Goal: Task Accomplishment & Management: Complete application form

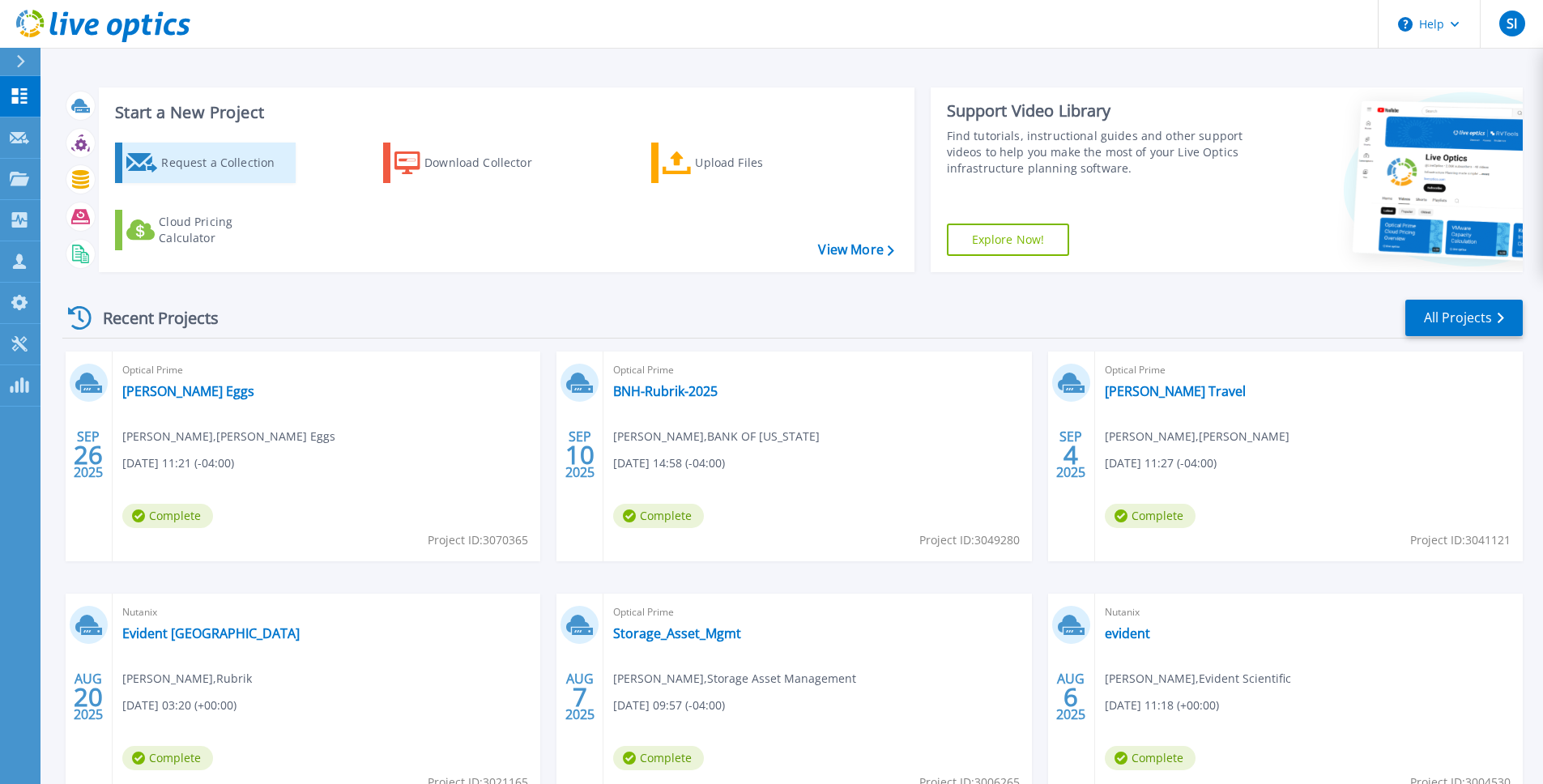
click at [181, 161] on div "Request a Collection" at bounding box center [226, 163] width 130 height 32
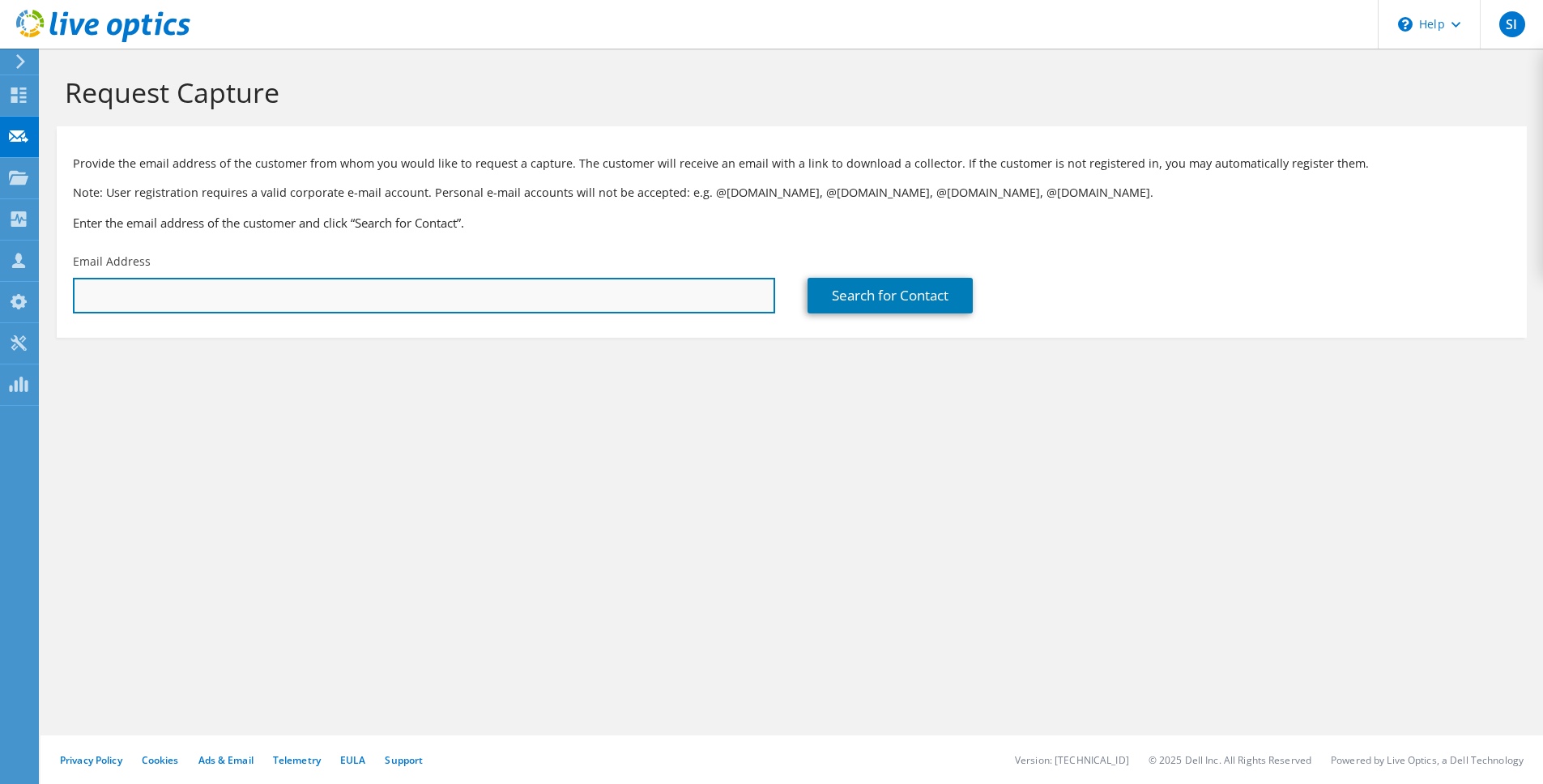
click at [638, 293] on input "text" at bounding box center [424, 296] width 703 height 36
click at [538, 287] on input "text" at bounding box center [424, 296] width 703 height 36
paste input "hector.francisco@adyne.com"
type input "hector.francisco@adyne.com"
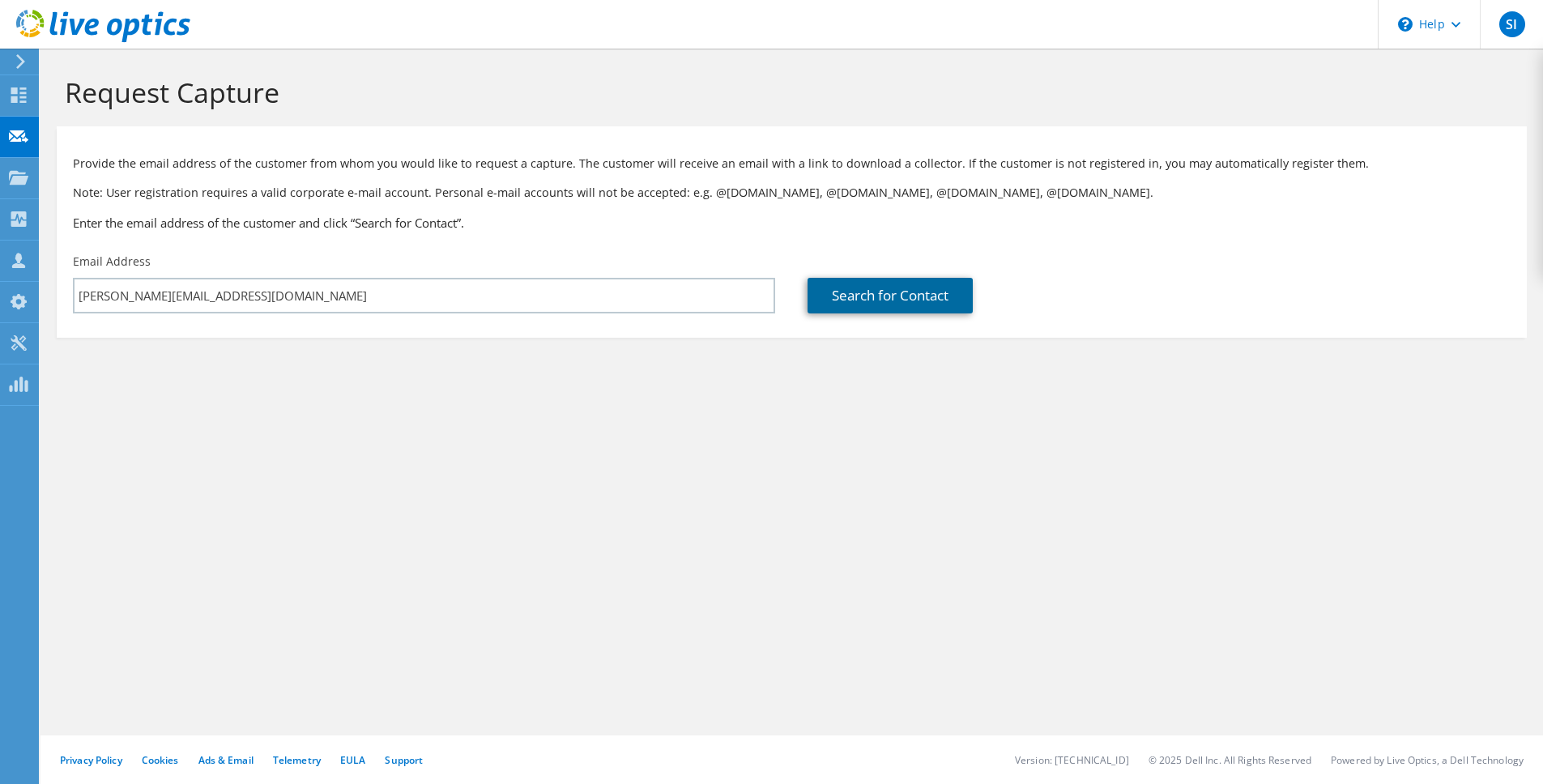
click at [946, 303] on link "Search for Contact" at bounding box center [891, 296] width 165 height 36
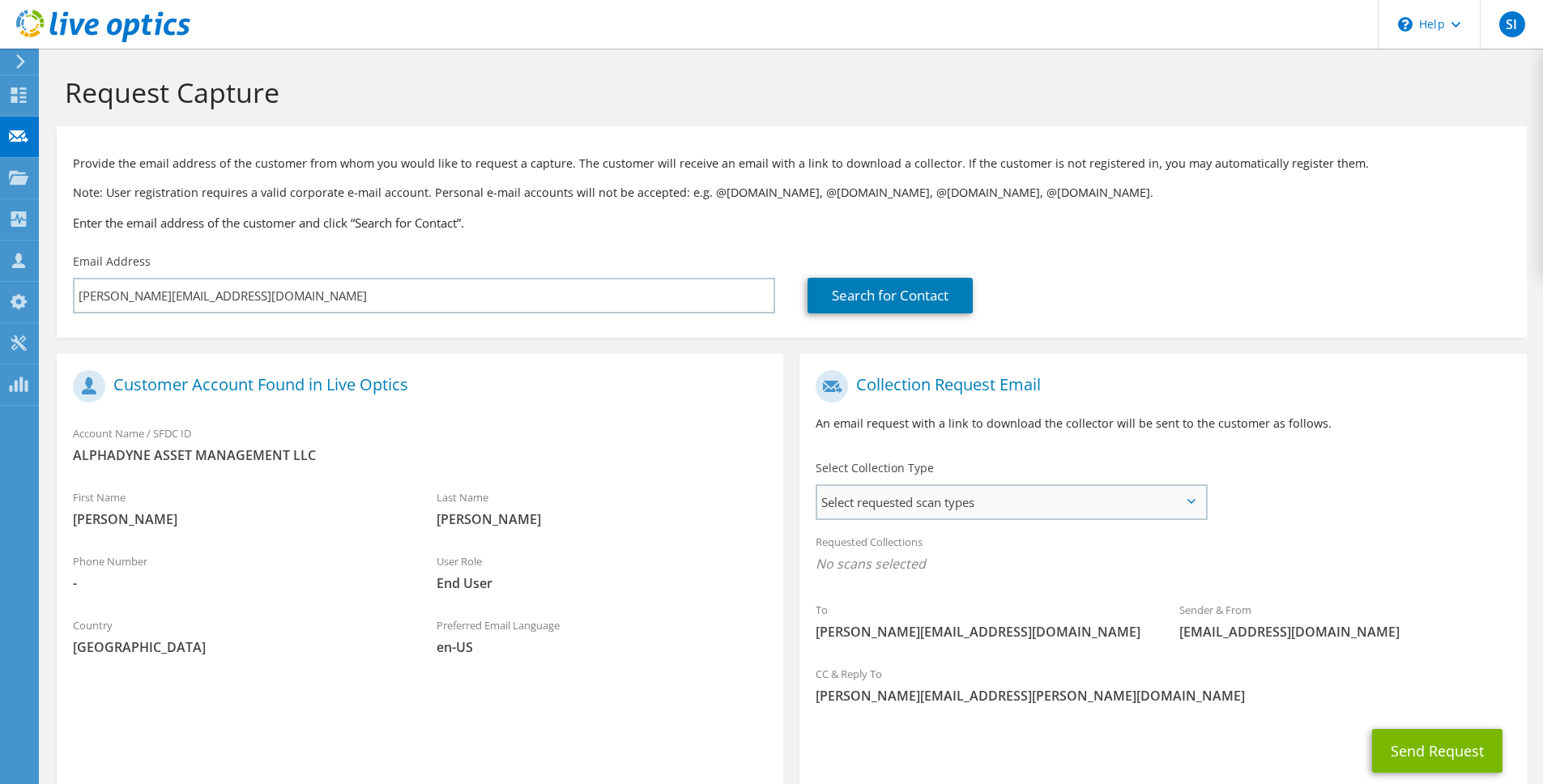
click at [1019, 506] on span "Select requested scan types" at bounding box center [1011, 502] width 388 height 32
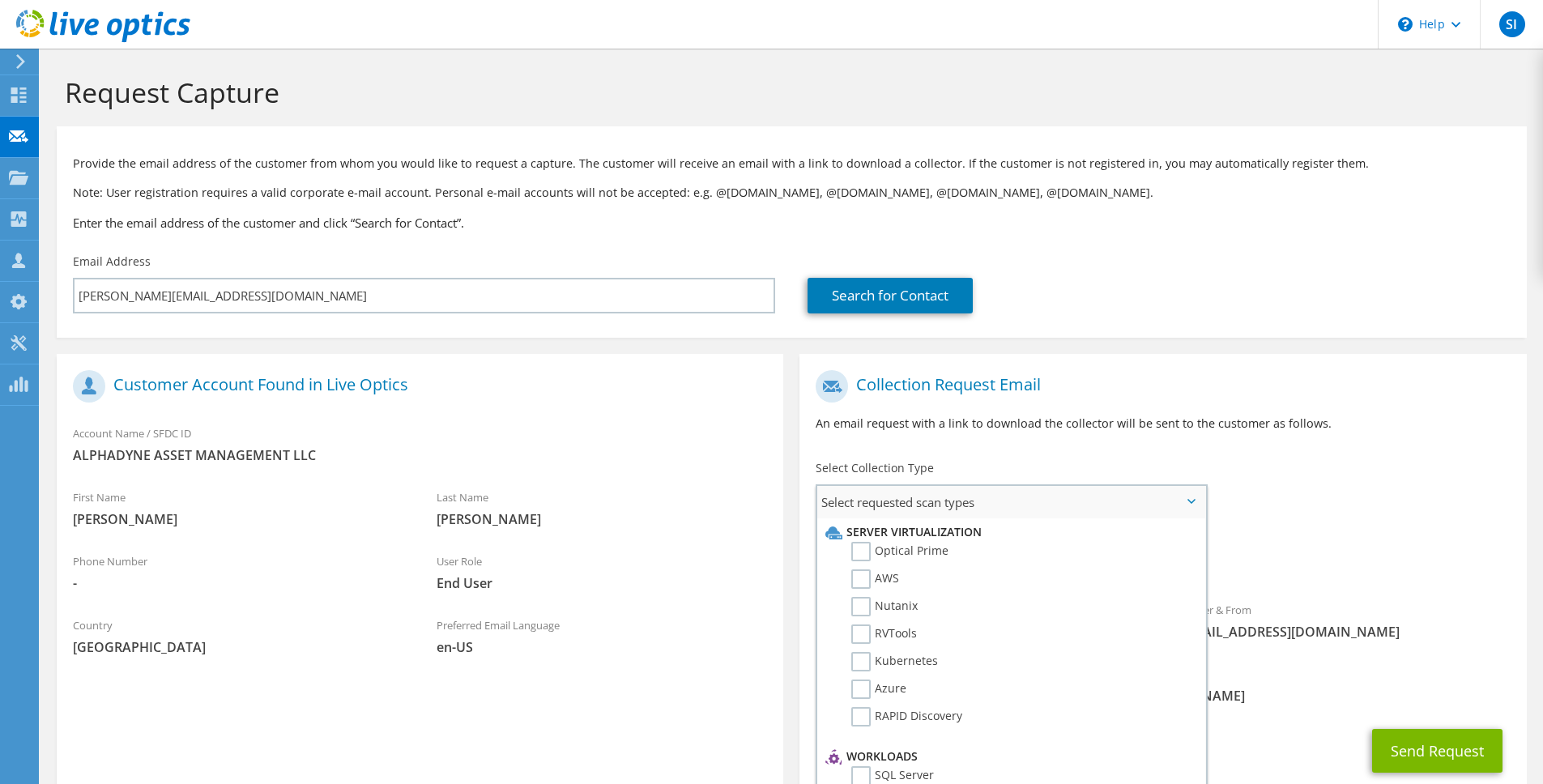
drag, startPoint x: 897, startPoint y: 629, endPoint x: 904, endPoint y: 616, distance: 14.8
click at [897, 629] on label "RVTools" at bounding box center [884, 634] width 65 height 20
click at [0, 0] on input "RVTools" at bounding box center [0, 0] width 0 height 0
click at [912, 550] on label "Optical Prime" at bounding box center [900, 552] width 98 height 20
click at [0, 0] on input "Optical Prime" at bounding box center [0, 0] width 0 height 0
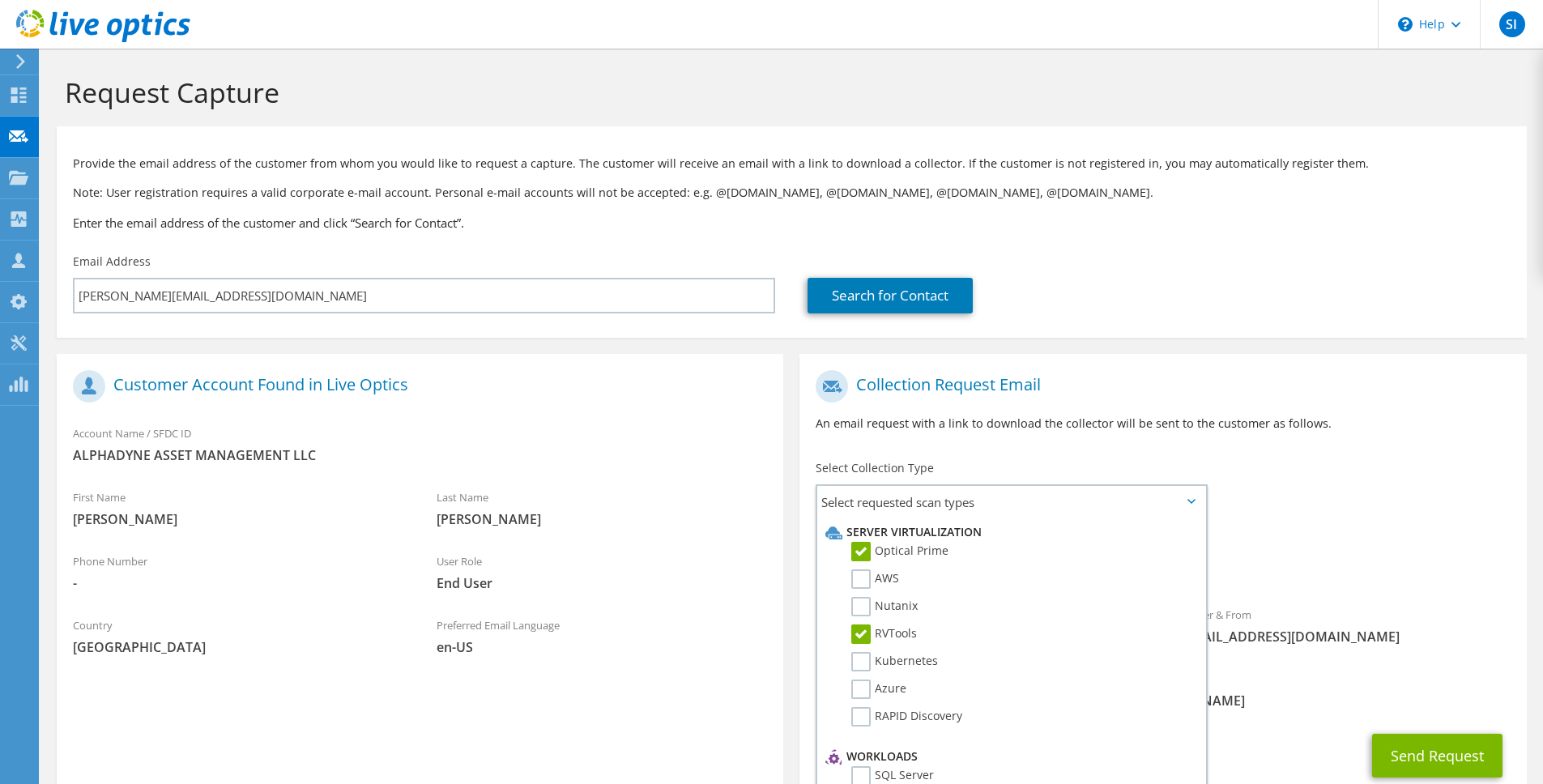
click at [1332, 441] on div "Collection Request Email An email request with a link to download the collector…" at bounding box center [1163, 407] width 726 height 90
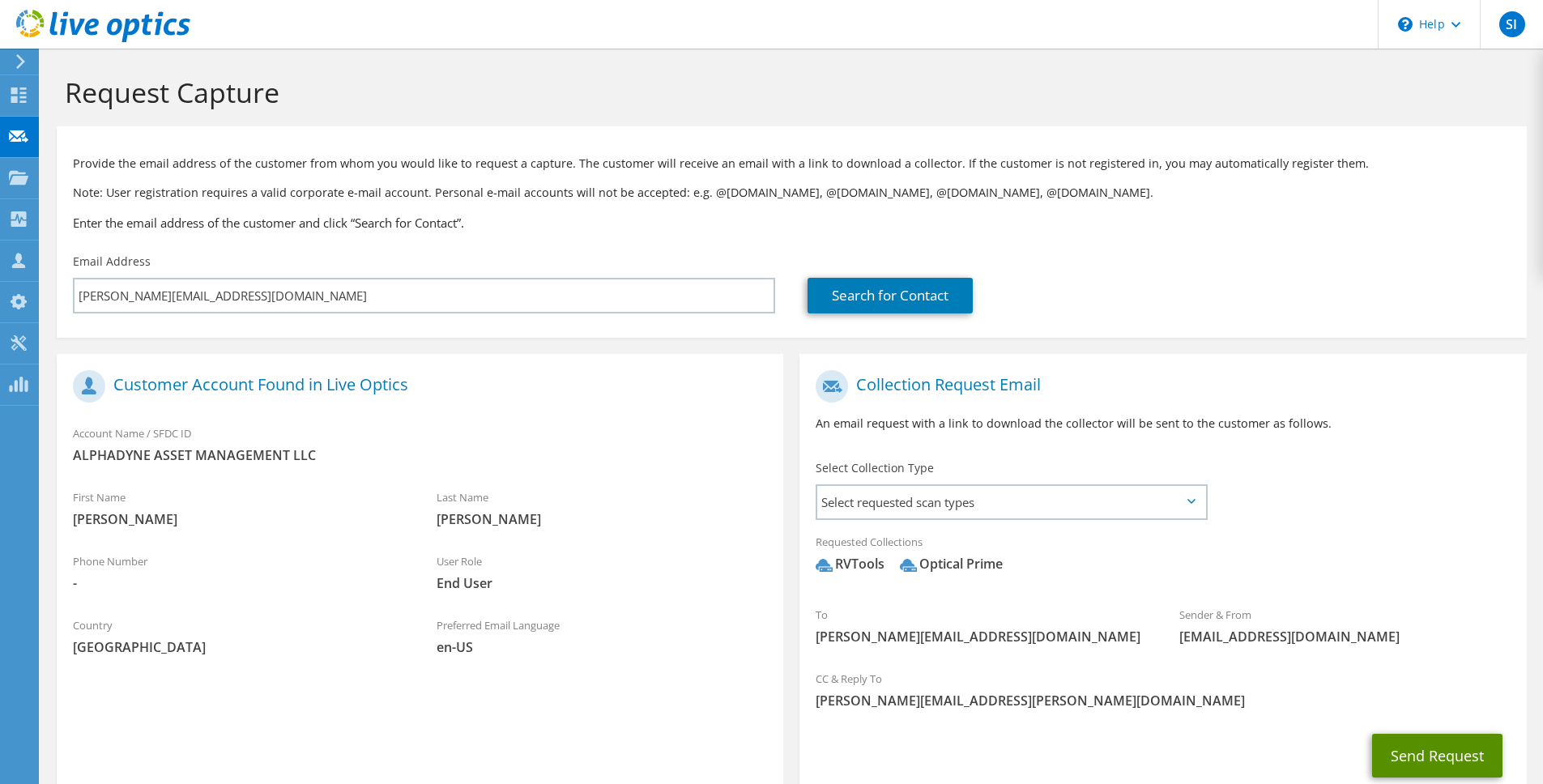
click at [1405, 763] on button "Send Request" at bounding box center [1438, 756] width 131 height 44
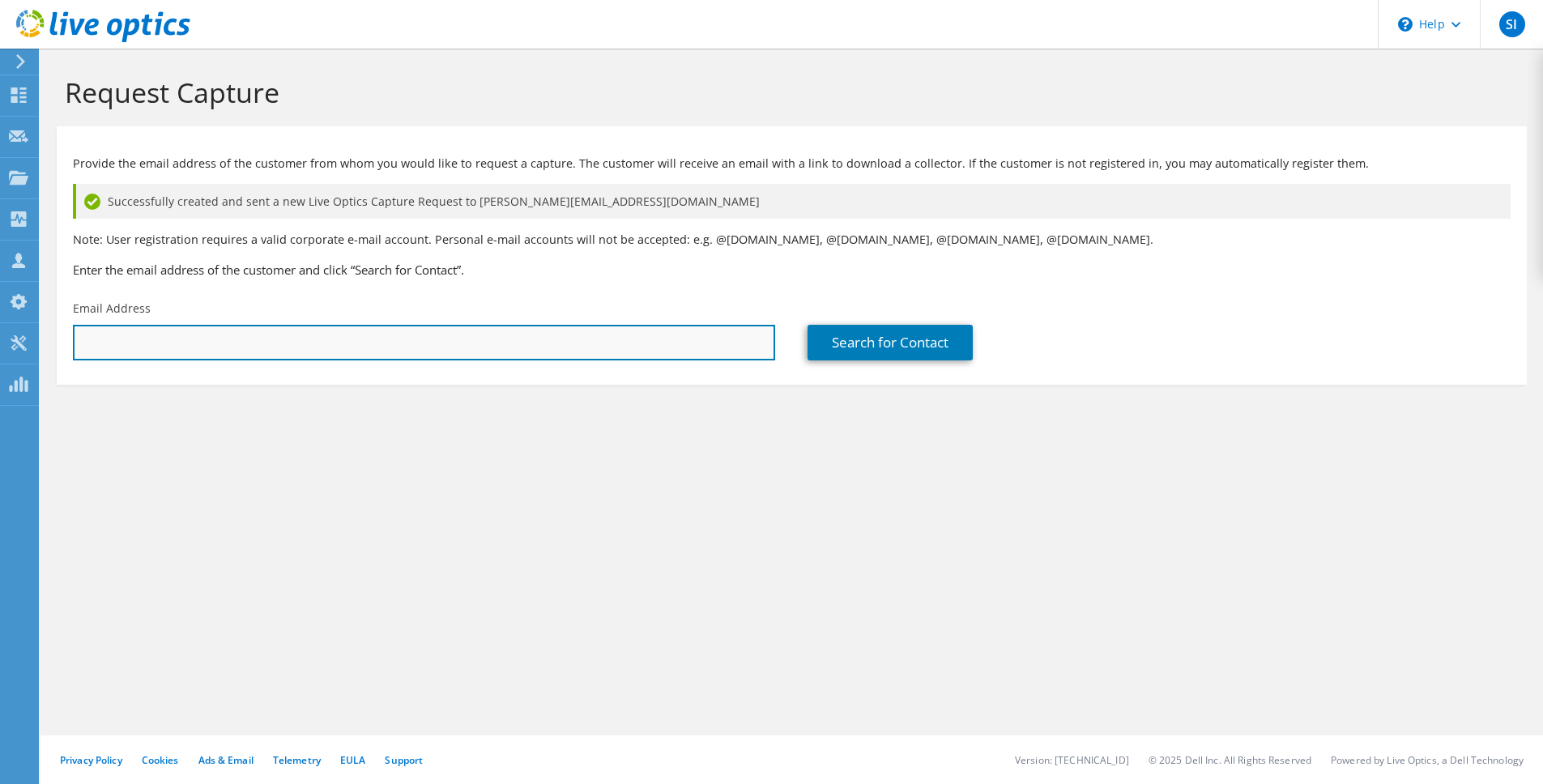
drag, startPoint x: 218, startPoint y: 331, endPoint x: 240, endPoint y: 338, distance: 23.1
click at [218, 331] on input "text" at bounding box center [424, 343] width 703 height 36
paste input "[PERSON_NAME][EMAIL_ADDRESS][PERSON_NAME][DOMAIN_NAME]"
type input "[PERSON_NAME][EMAIL_ADDRESS][PERSON_NAME][DOMAIN_NAME]"
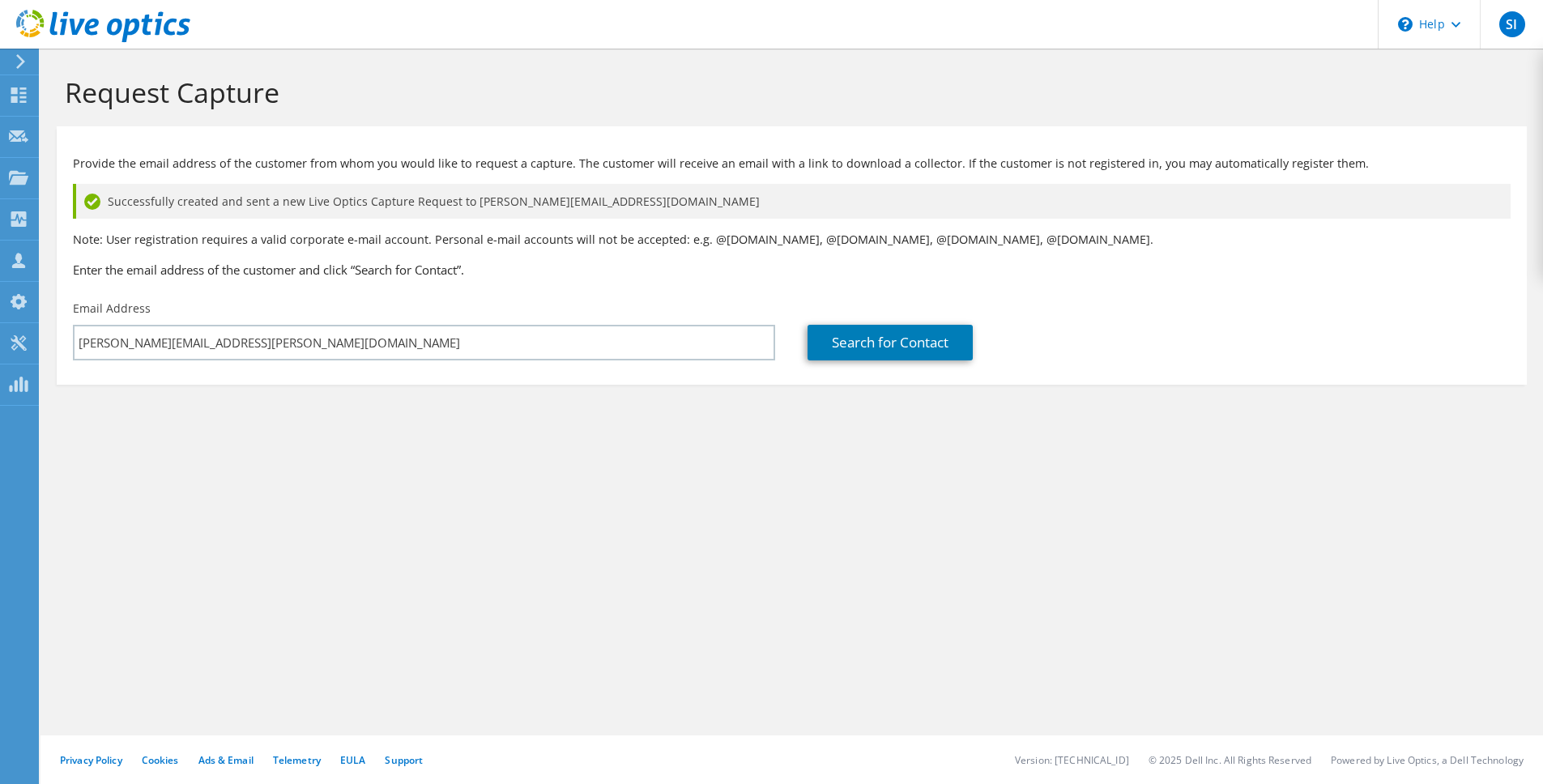
click at [964, 320] on div "Search for Contact" at bounding box center [1159, 330] width 735 height 76
click at [952, 335] on link "Search for Contact" at bounding box center [891, 343] width 165 height 36
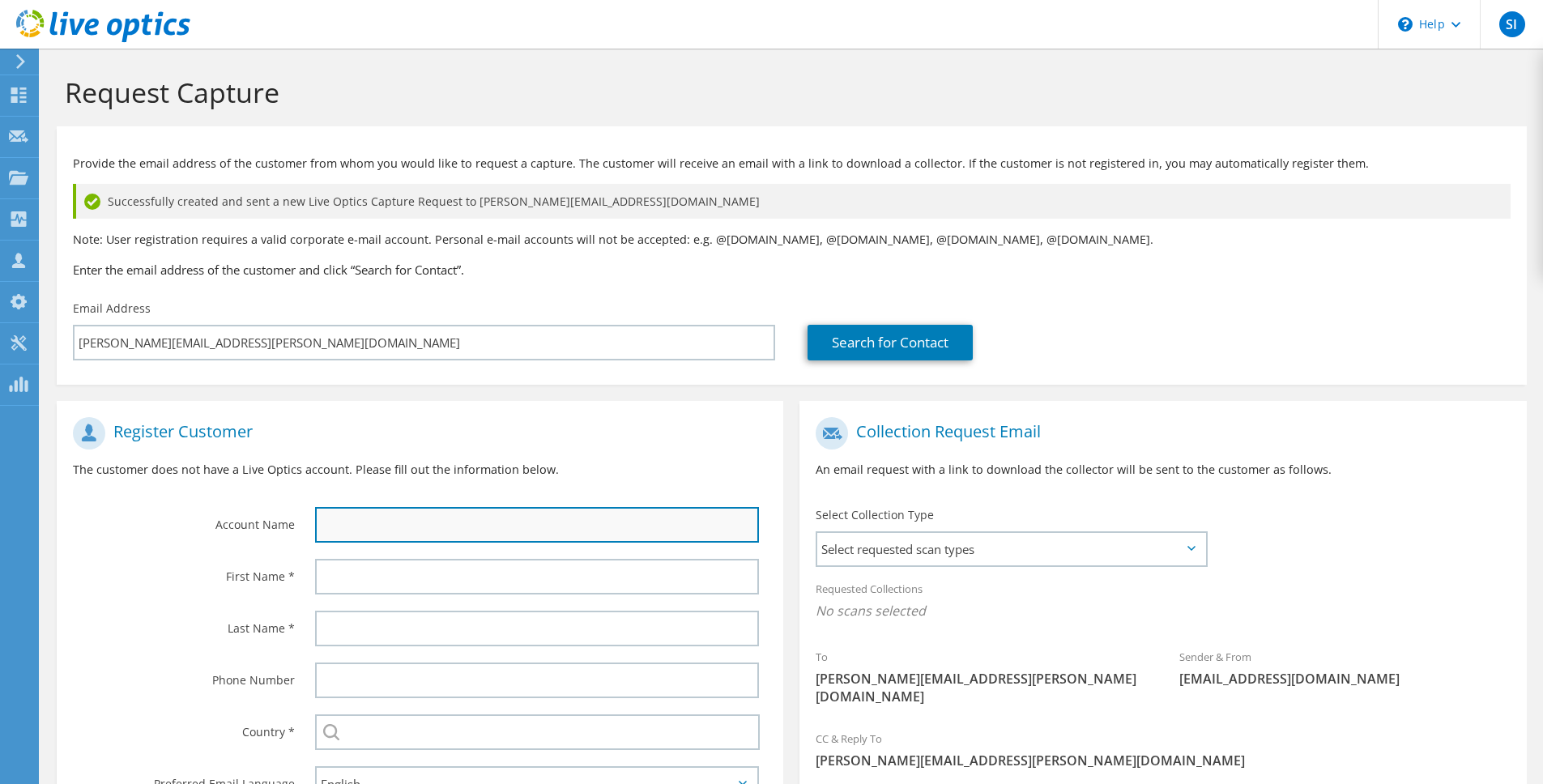
click at [382, 528] on input "text" at bounding box center [537, 525] width 444 height 36
paste input "Alphadyne"
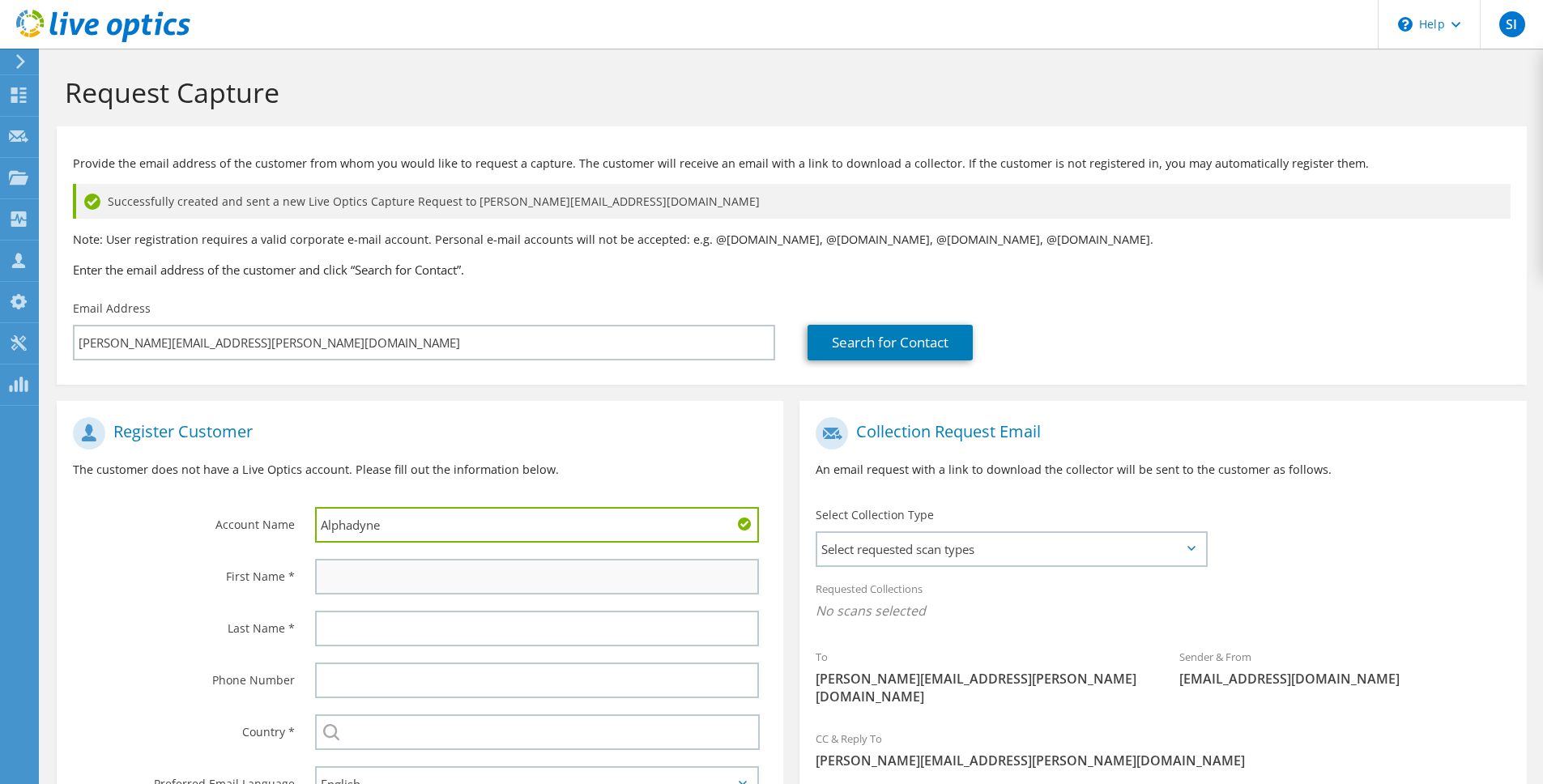
type input "Alphadyne"
drag, startPoint x: 530, startPoint y: 571, endPoint x: 542, endPoint y: 569, distance: 12.2
click at [530, 571] on input "text" at bounding box center [537, 576] width 444 height 36
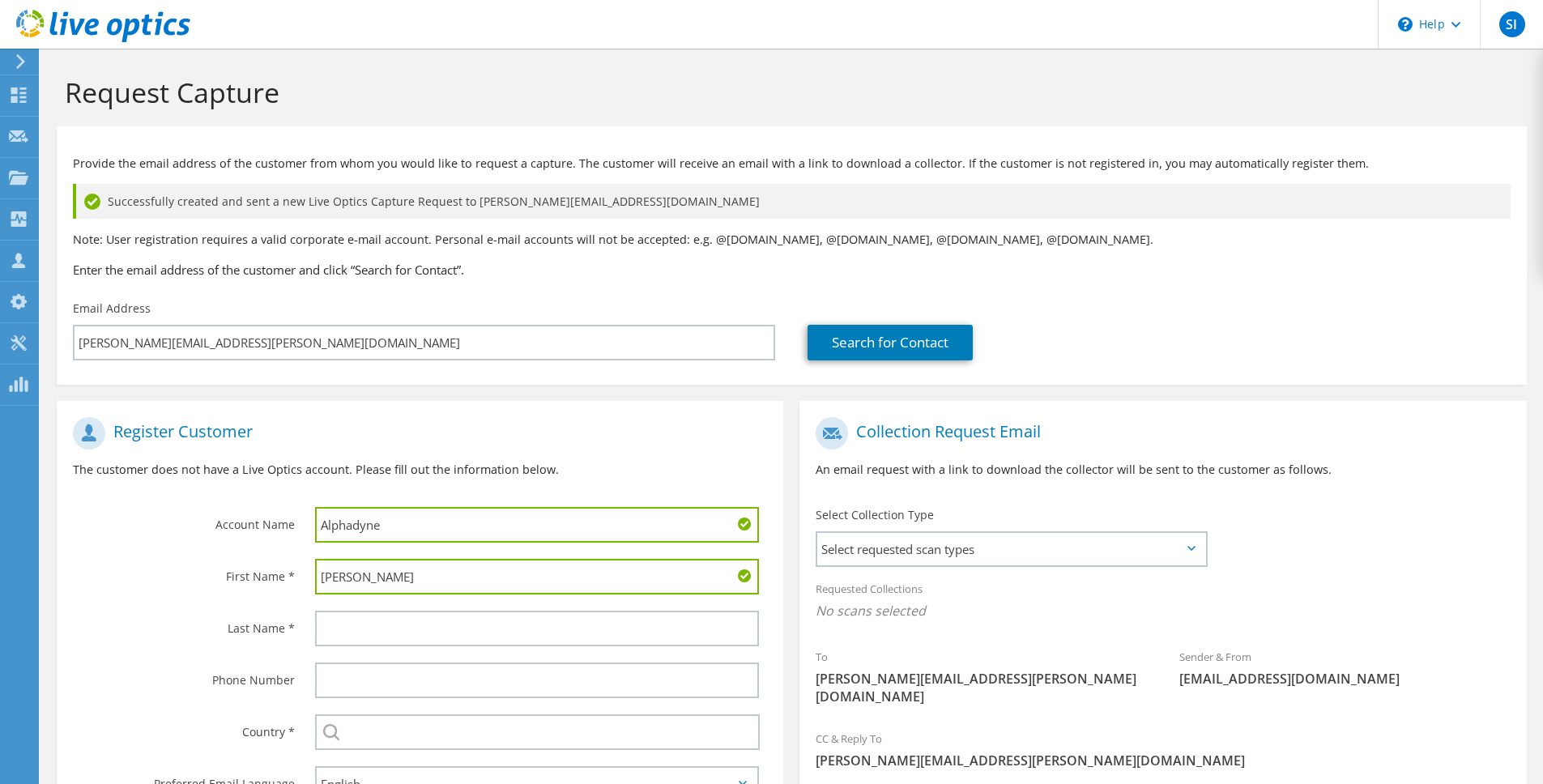
type input "[PERSON_NAME]"
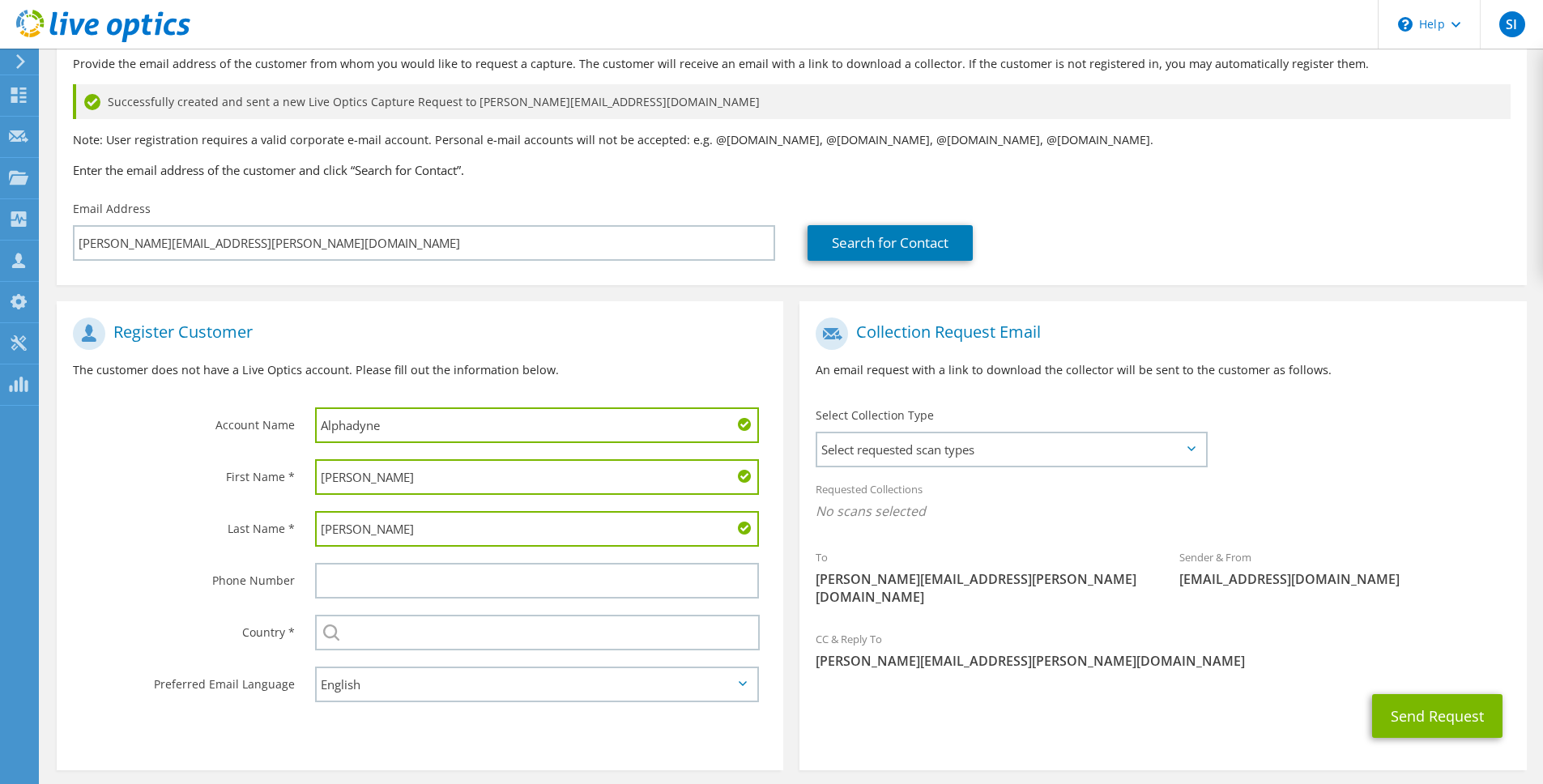
scroll to position [105, 0]
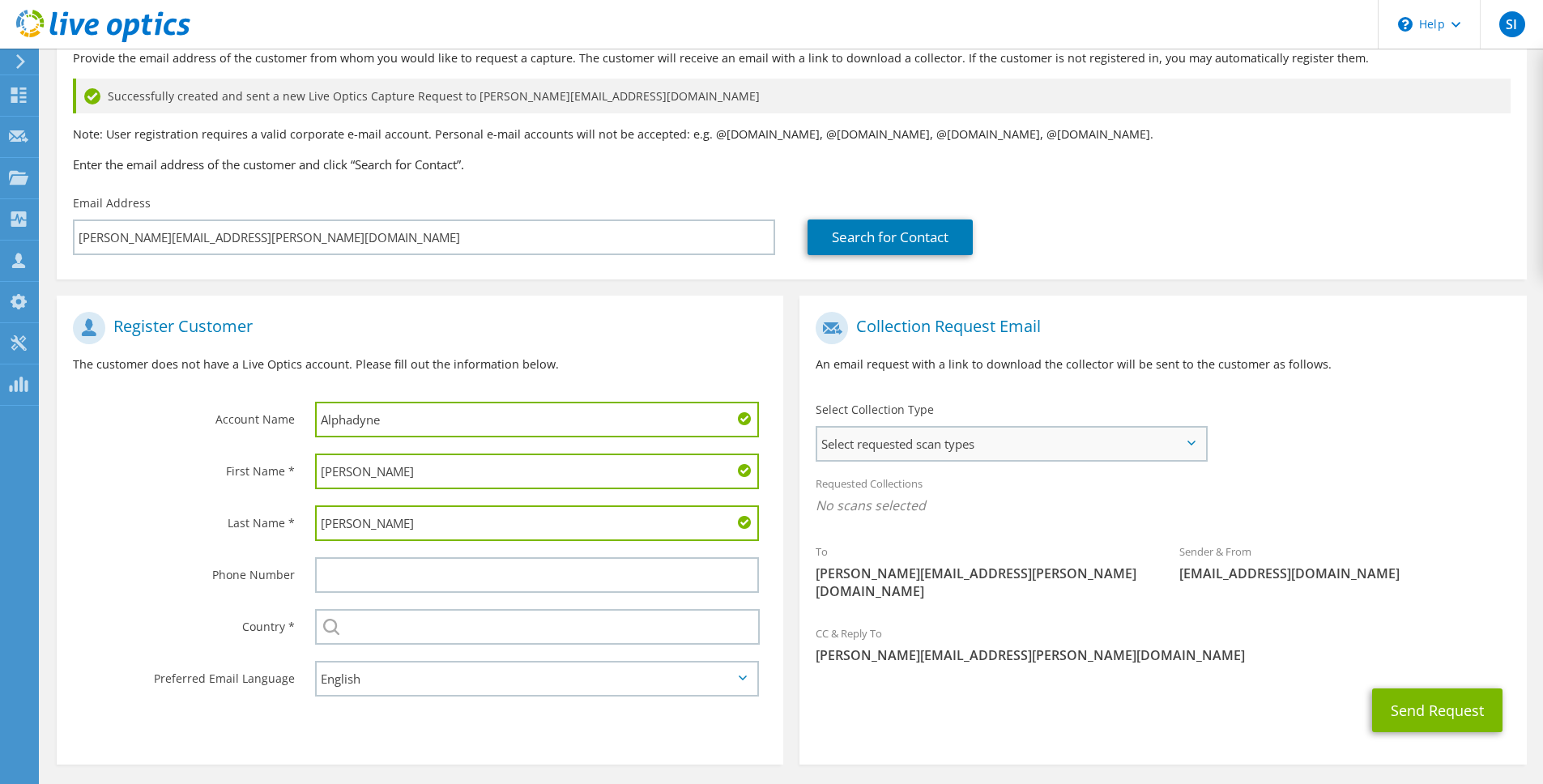
type input "[PERSON_NAME]"
click at [1081, 443] on span "Select requested scan types" at bounding box center [1011, 444] width 388 height 32
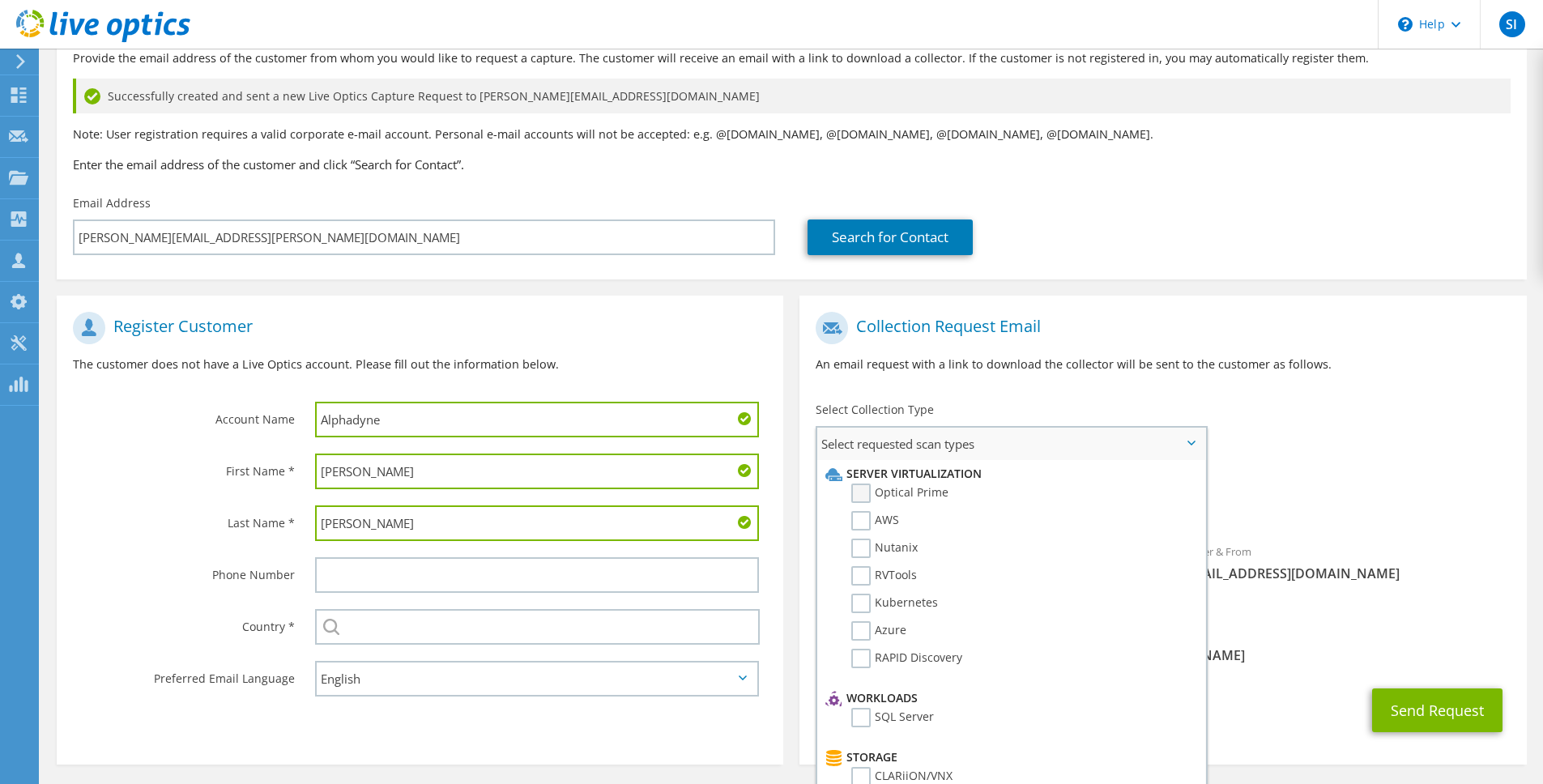
click at [909, 501] on label "Optical Prime" at bounding box center [900, 493] width 98 height 20
click at [0, 0] on input "Optical Prime" at bounding box center [0, 0] width 0 height 0
click at [902, 572] on label "RVTools" at bounding box center [884, 575] width 65 height 20
click at [0, 0] on input "RVTools" at bounding box center [0, 0] width 0 height 0
click at [1395, 377] on div "Collection Request Email An email request with a link to download the collector…" at bounding box center [1163, 348] width 726 height 90
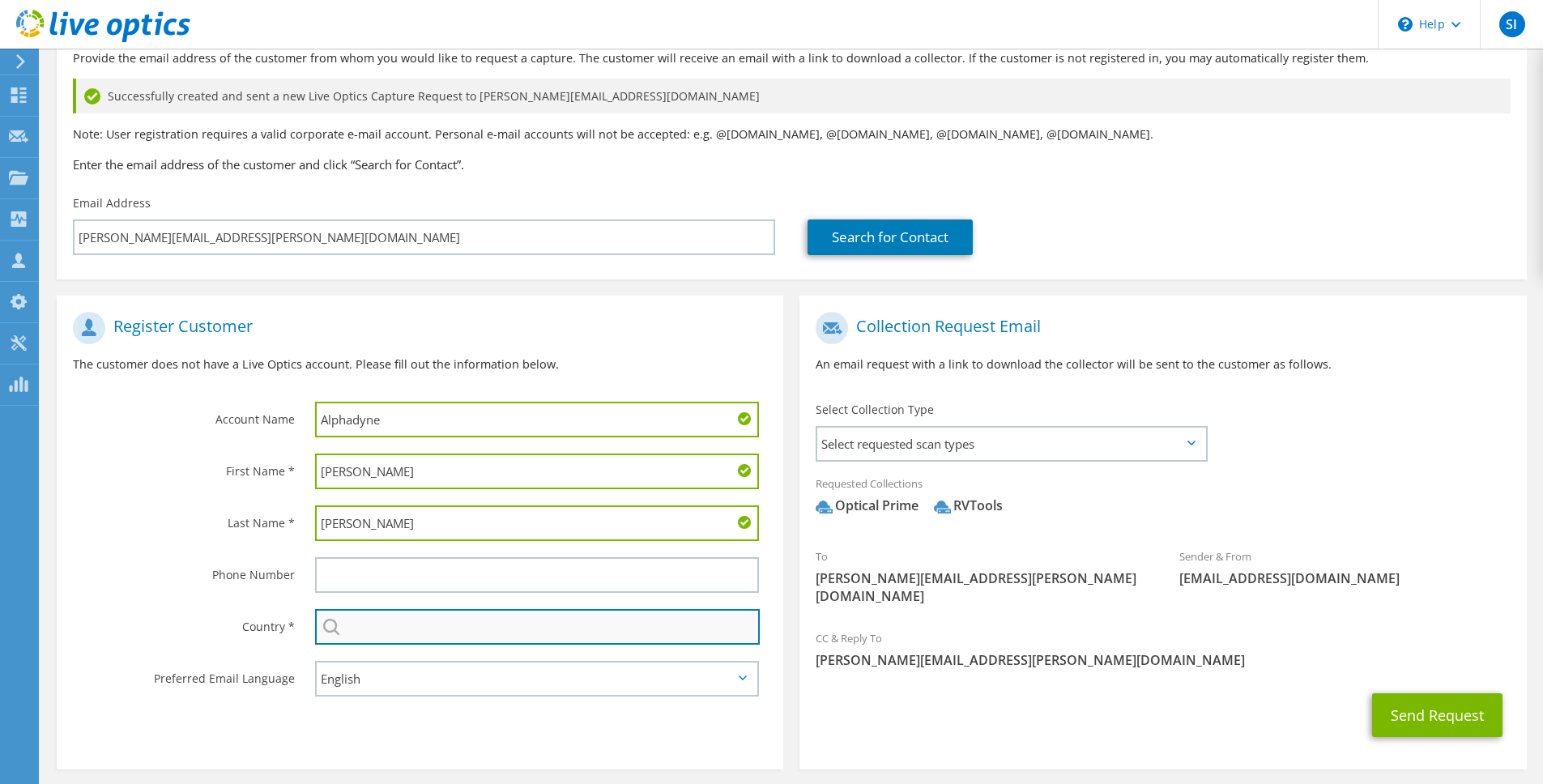
click at [589, 631] on input "text" at bounding box center [537, 627] width 445 height 36
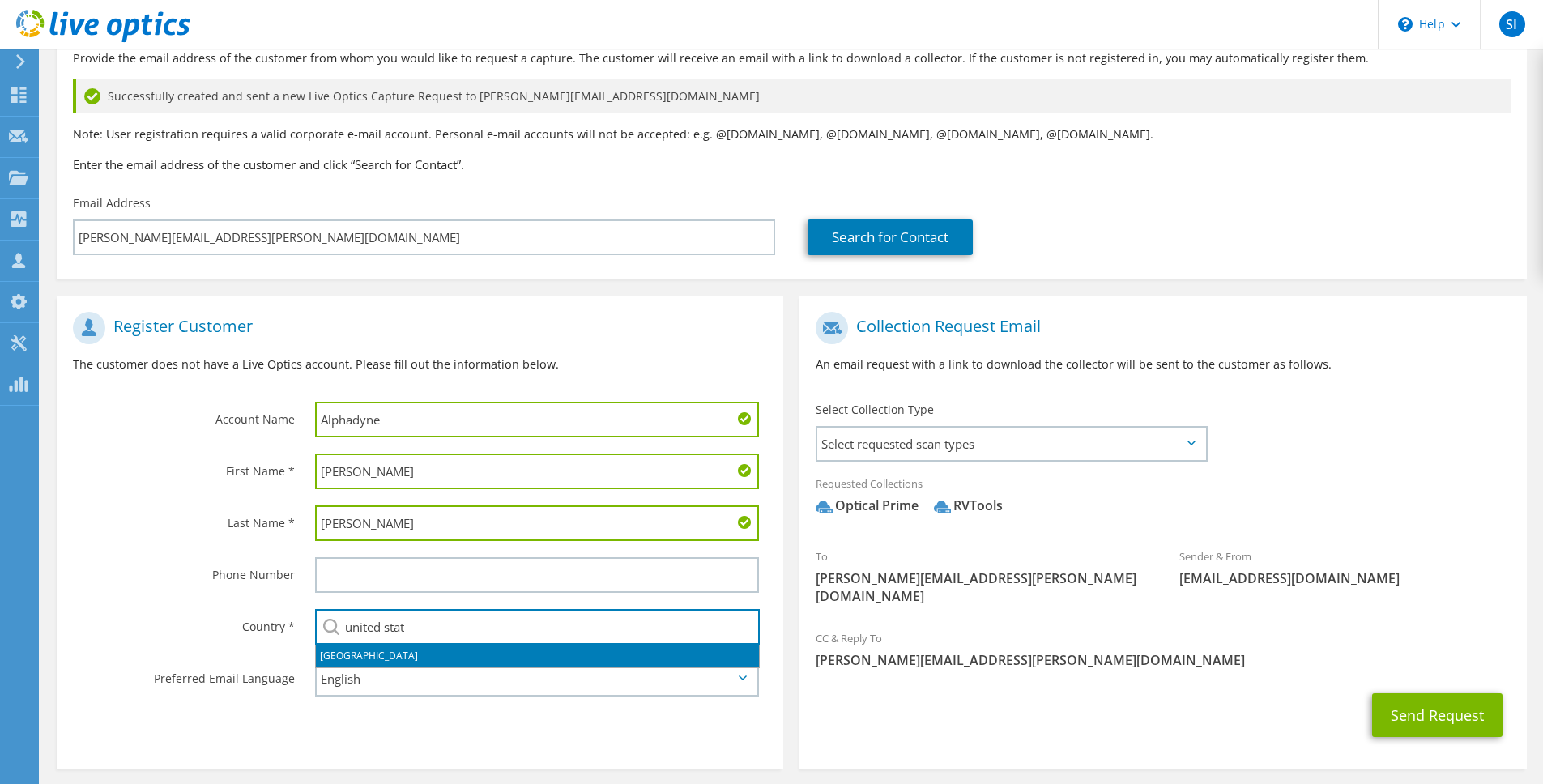
click at [569, 661] on li "[GEOGRAPHIC_DATA]" at bounding box center [537, 656] width 443 height 23
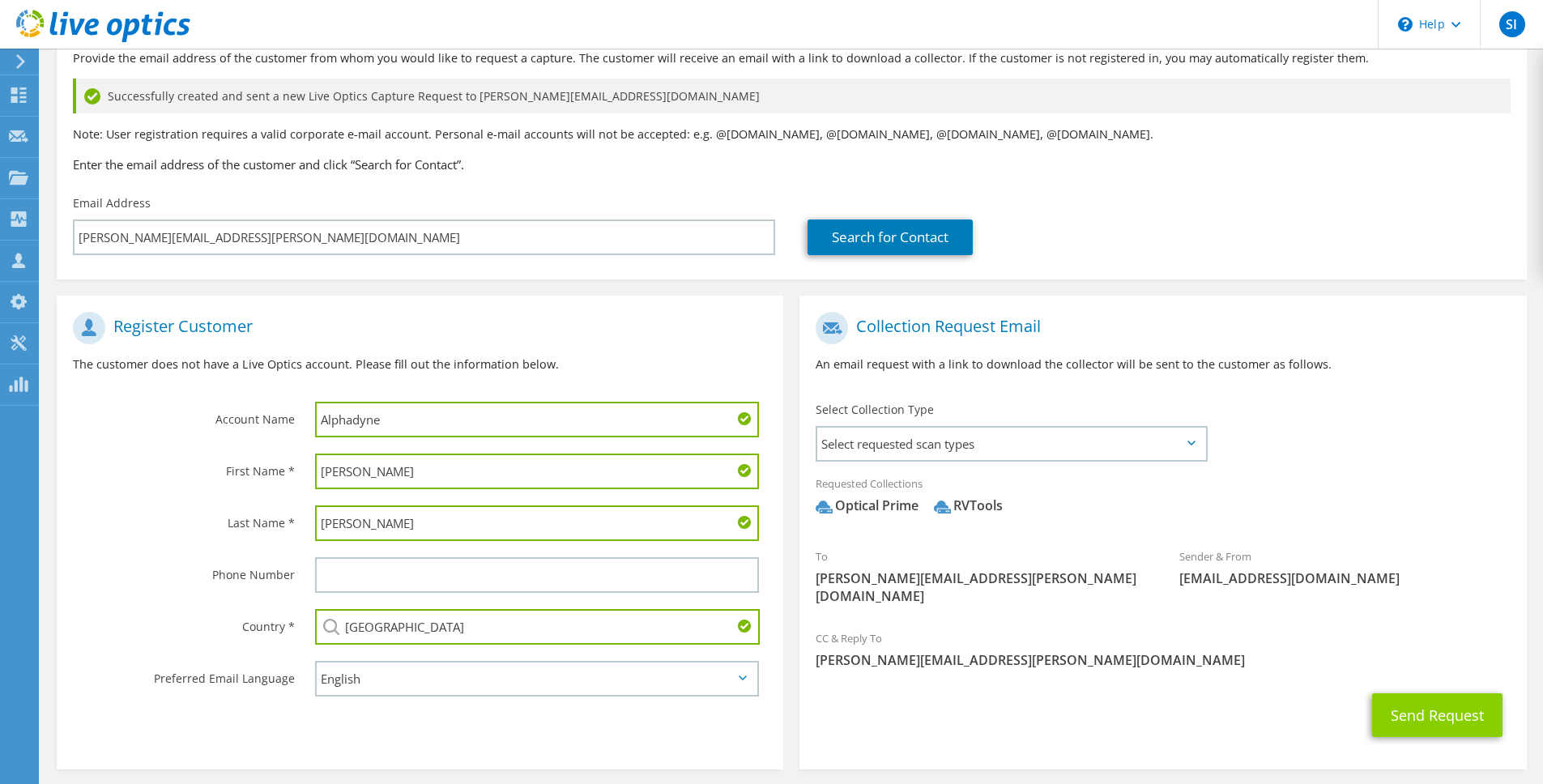
type input "[GEOGRAPHIC_DATA]"
click at [1437, 700] on button "Send Request" at bounding box center [1438, 715] width 131 height 44
